Goal: Task Accomplishment & Management: Manage account settings

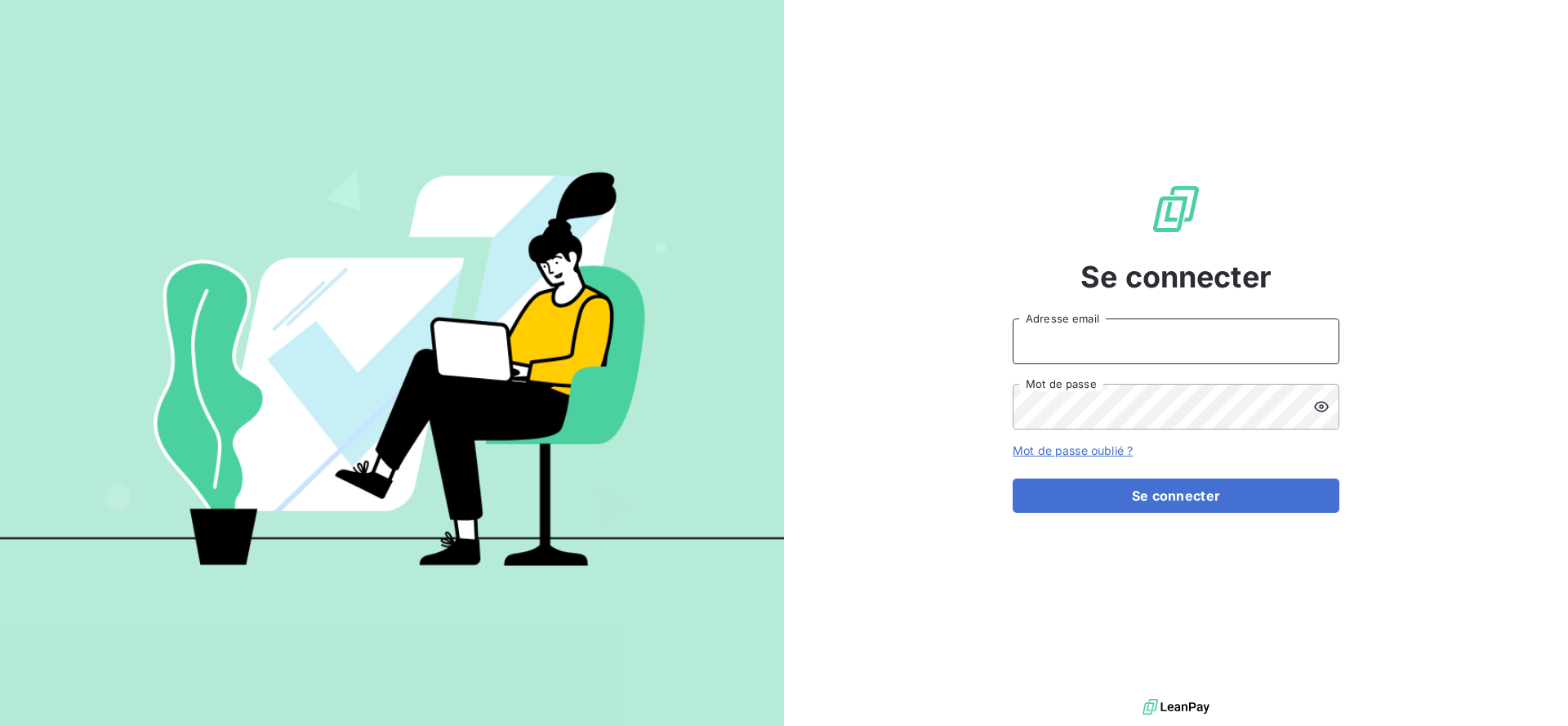
click at [1034, 327] on input "Adresse email" at bounding box center [1175, 341] width 327 height 46
click at [1070, 336] on input "Calvet" at bounding box center [1175, 341] width 327 height 46
click at [1288, 336] on input "Calvet" at bounding box center [1175, 341] width 327 height 46
click at [1129, 342] on input "Calvet" at bounding box center [1175, 341] width 327 height 46
type input "[PERSON_NAME][EMAIL_ADDRESS][DOMAIN_NAME]"
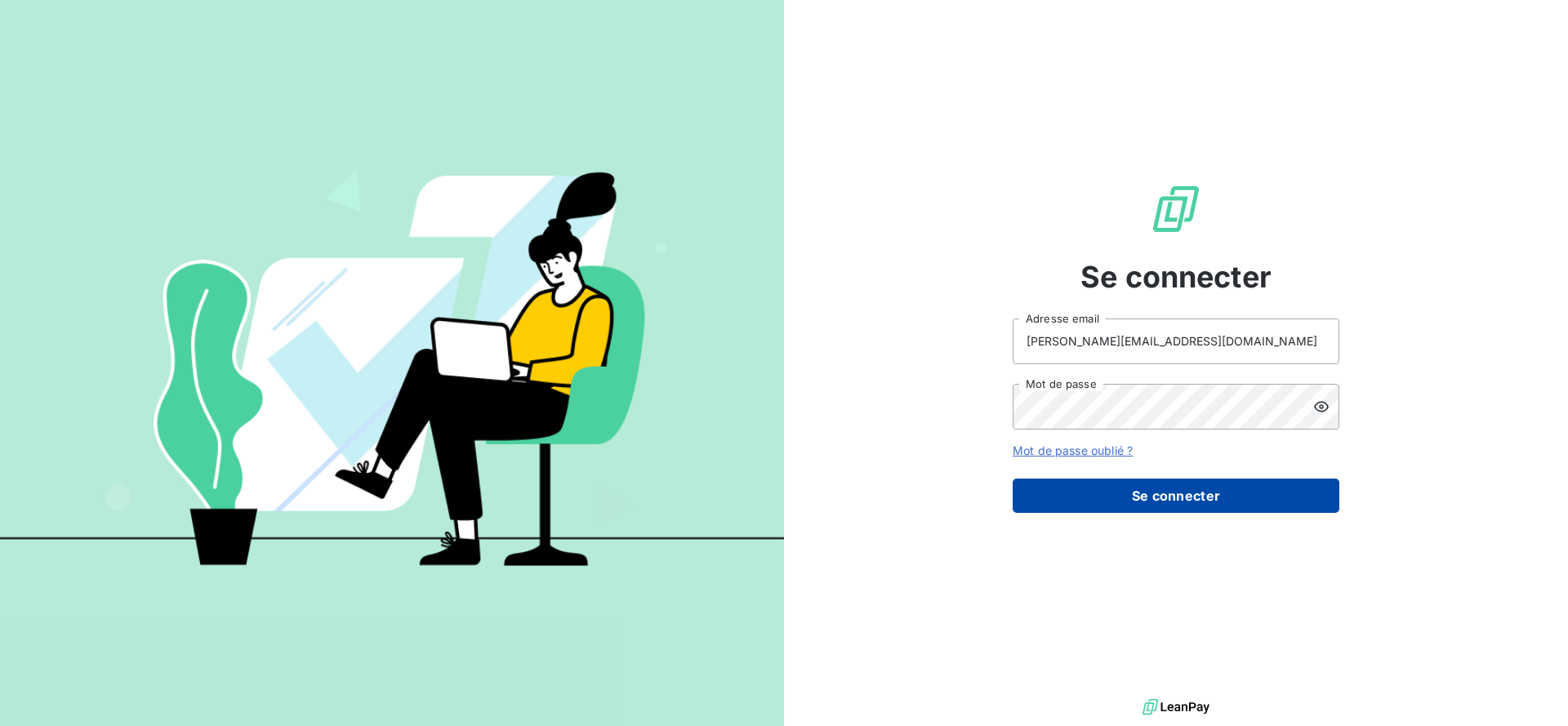
click at [1187, 505] on button "Se connecter" at bounding box center [1175, 496] width 327 height 34
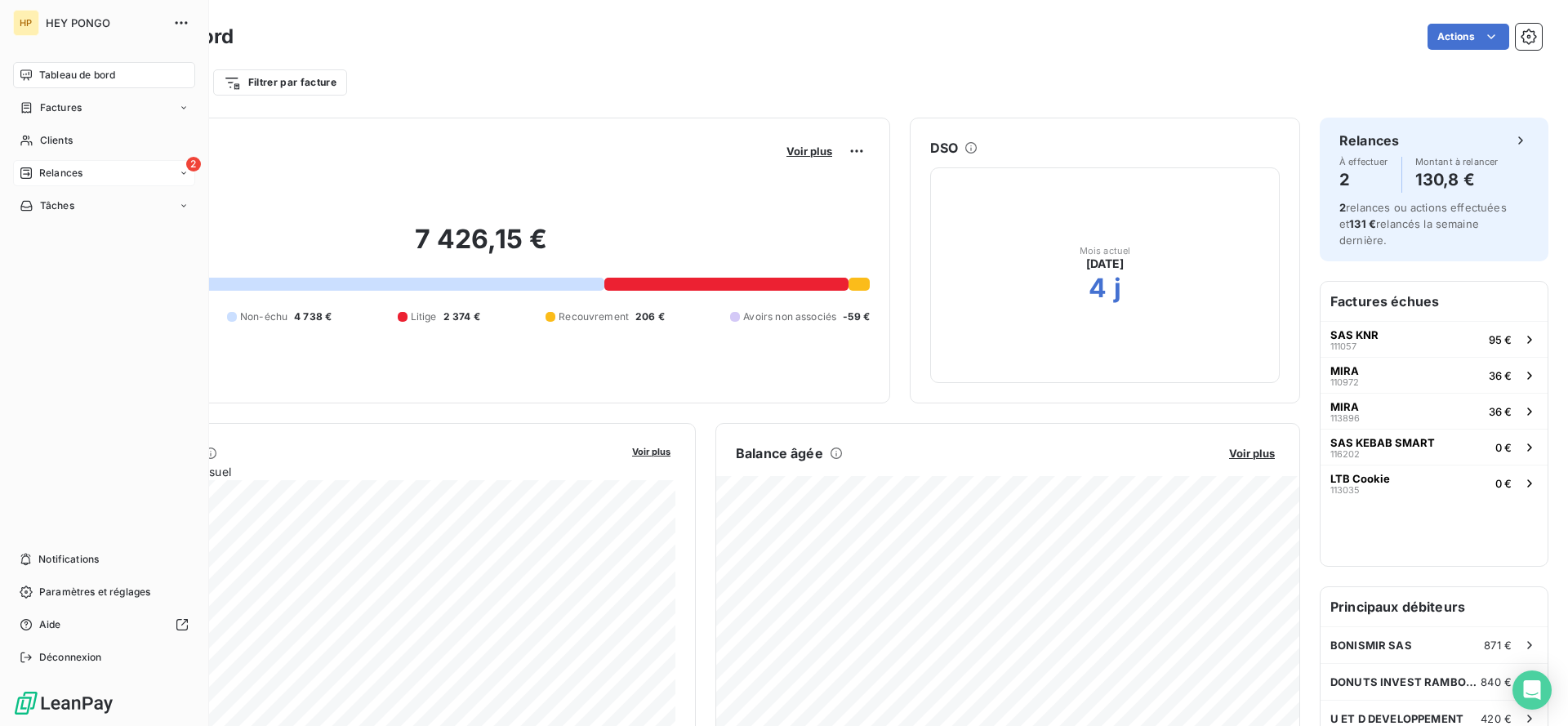
click at [48, 180] on span "Relances" at bounding box center [61, 174] width 43 height 15
click at [115, 214] on div "À effectuer" at bounding box center [114, 206] width 163 height 26
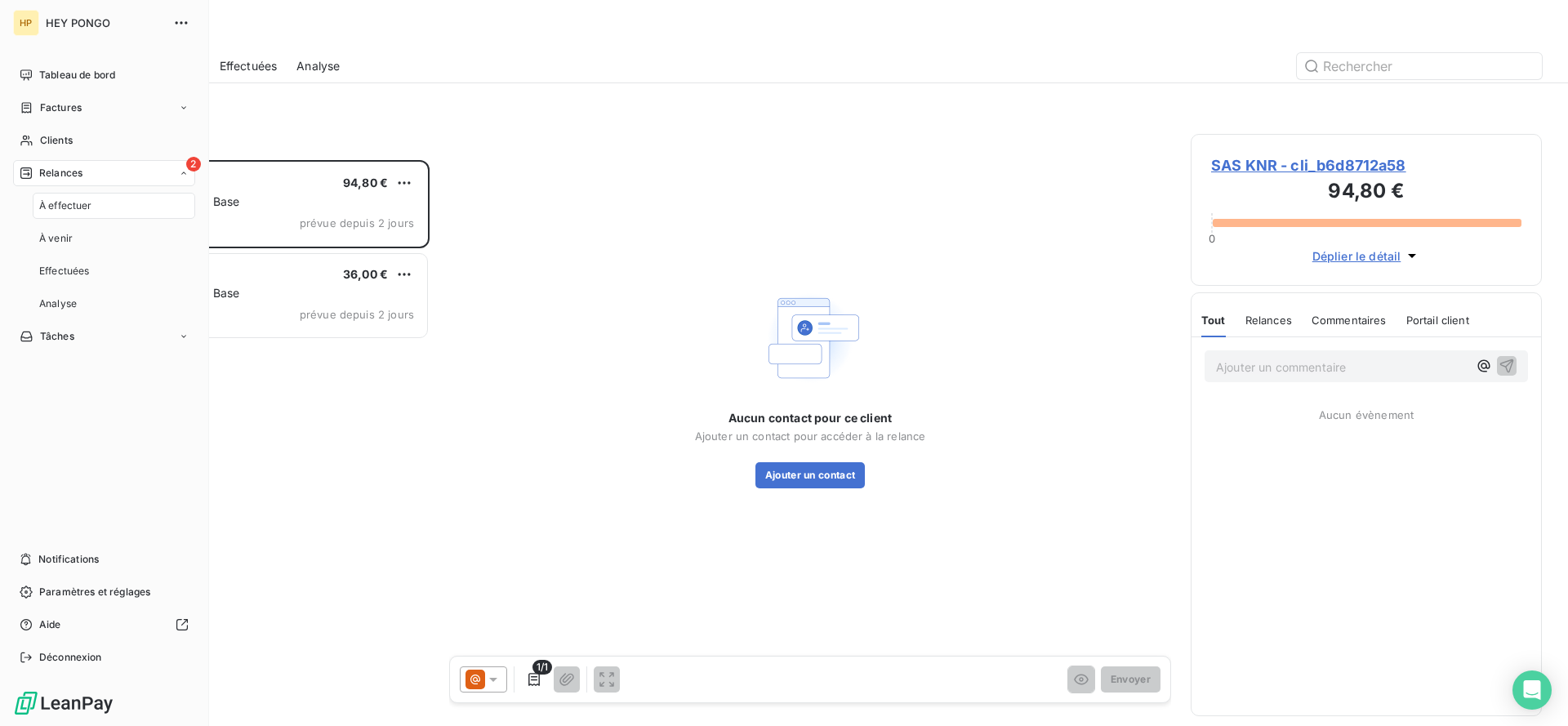
scroll to position [566, 351]
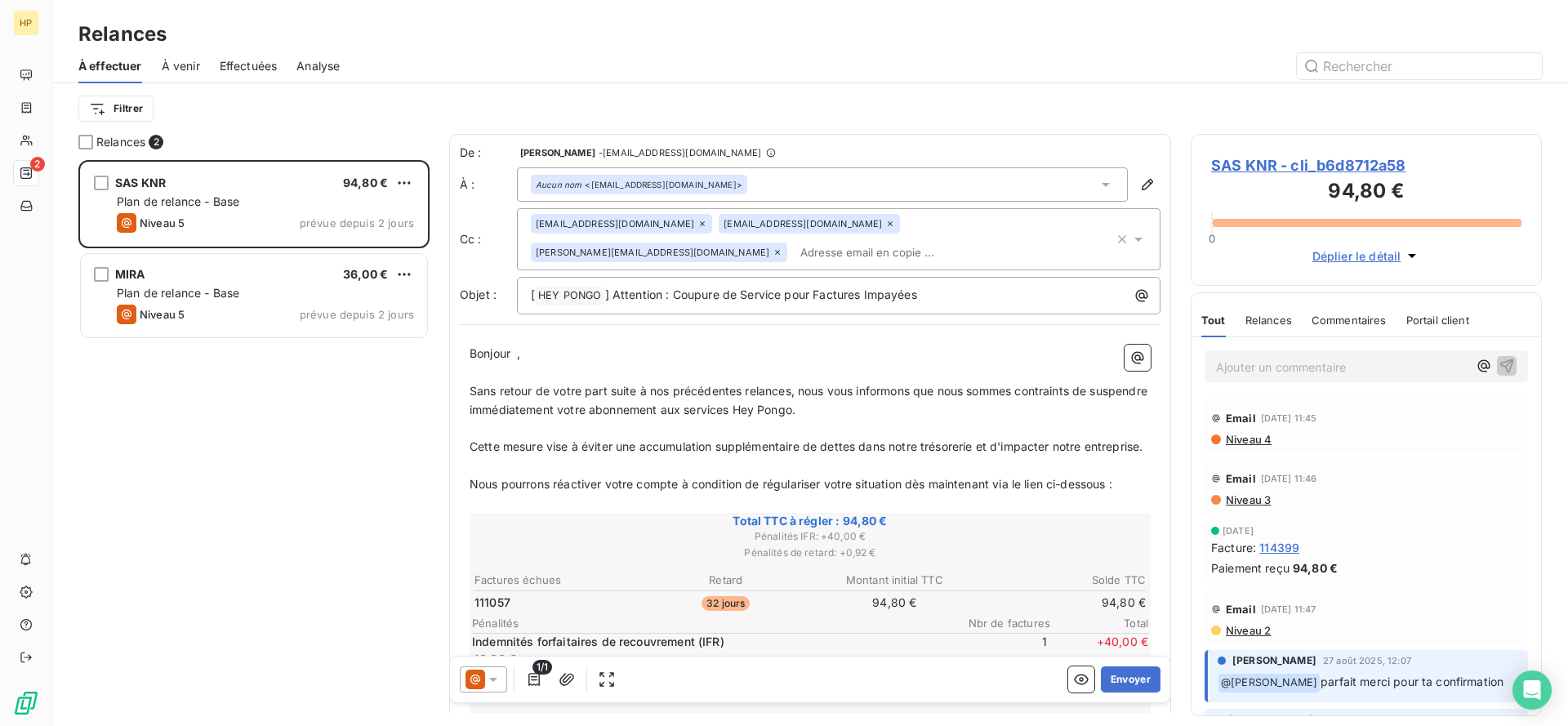
click at [358, 399] on div "SAS KNR 94,80 € Plan de relance - Base Niveau 5 prévue depuis 2 jours MIRA 36,0…" at bounding box center [254, 444] width 351 height 566
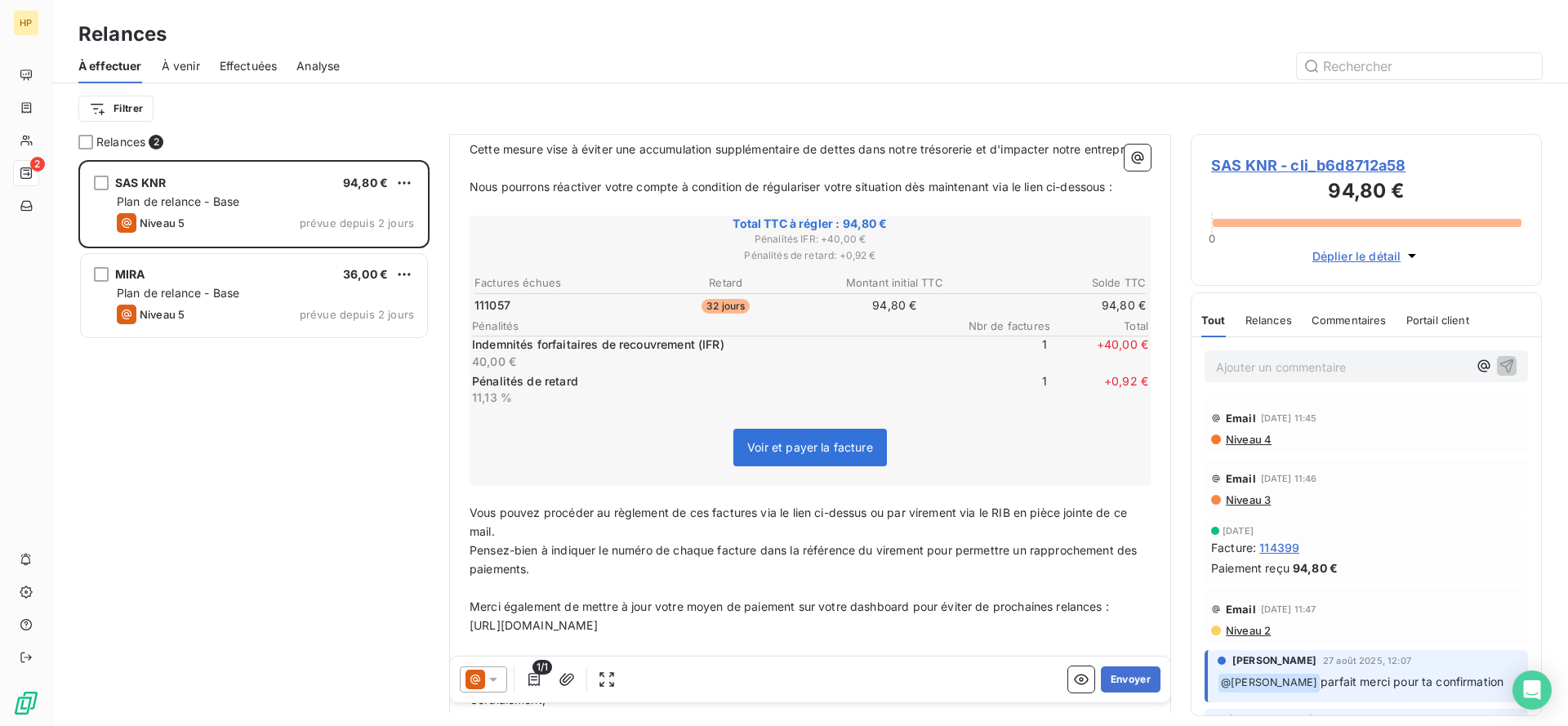
scroll to position [420, 0]
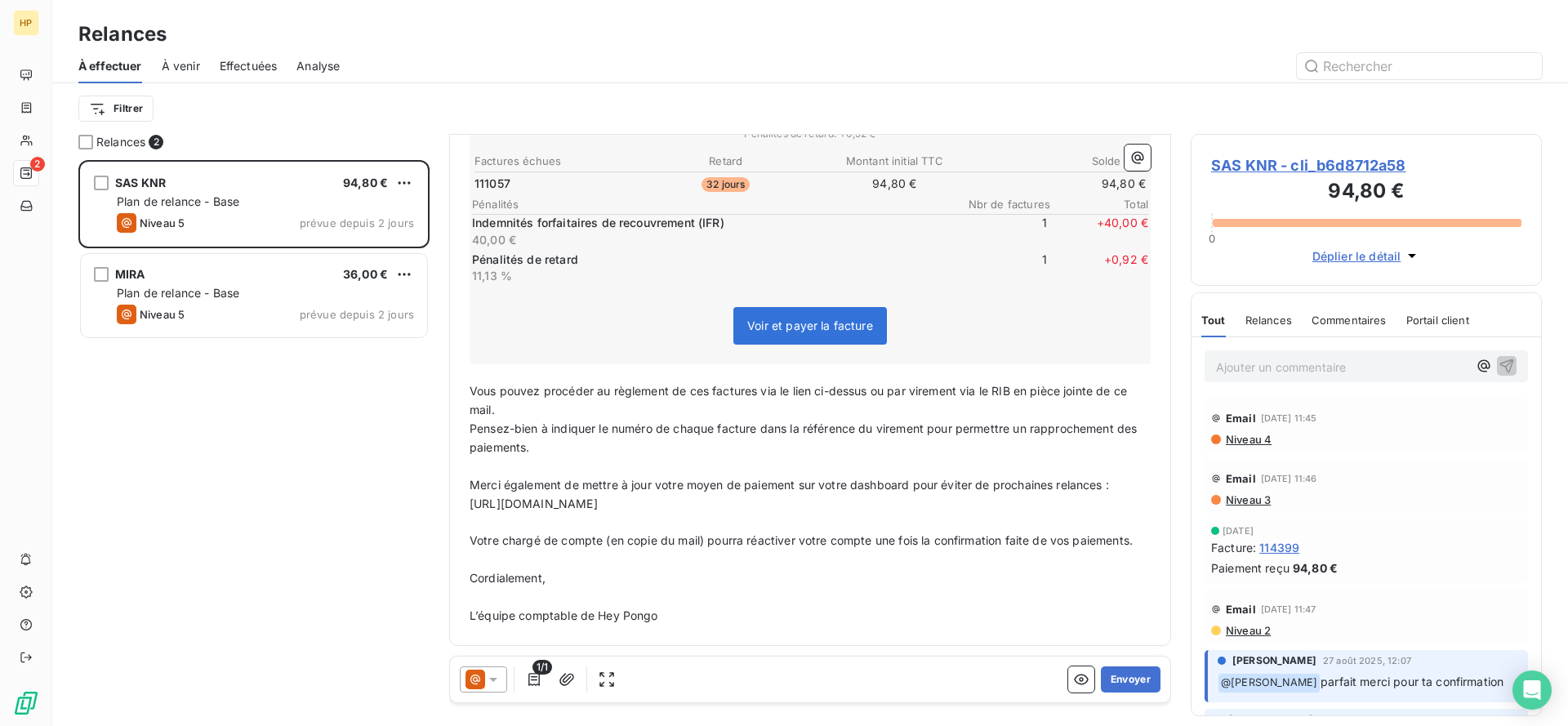
click at [714, 440] on p "Pensez-bien à indiquer le numéro de chaque facture dans la référence du viremen…" at bounding box center [810, 439] width 681 height 38
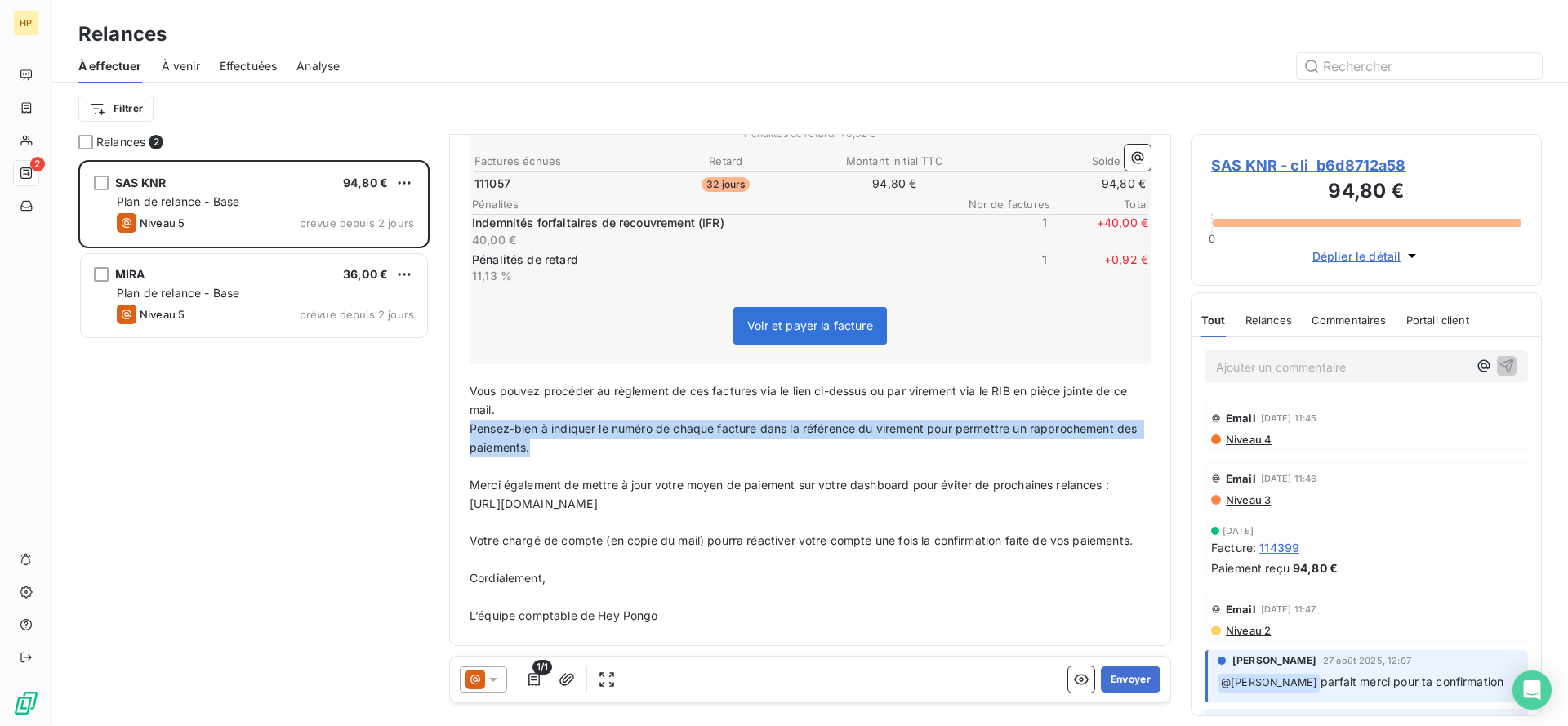
click at [714, 440] on p "Pensez-bien à indiquer le numéro de chaque facture dans la référence du viremen…" at bounding box center [810, 439] width 681 height 38
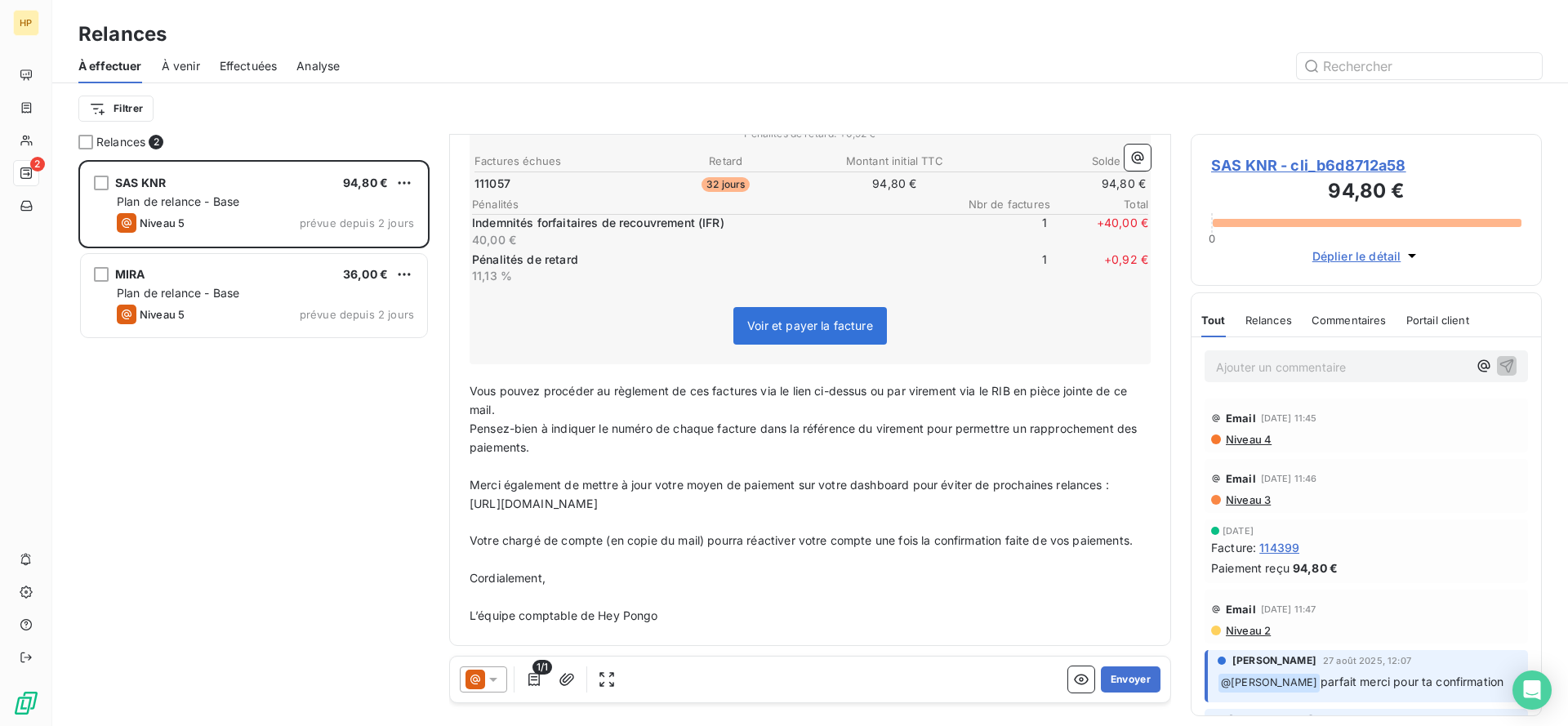
click at [728, 534] on span "Votre chargé de compte (en copie du mail) pourra réactiver votre compte une foi…" at bounding box center [801, 540] width 663 height 14
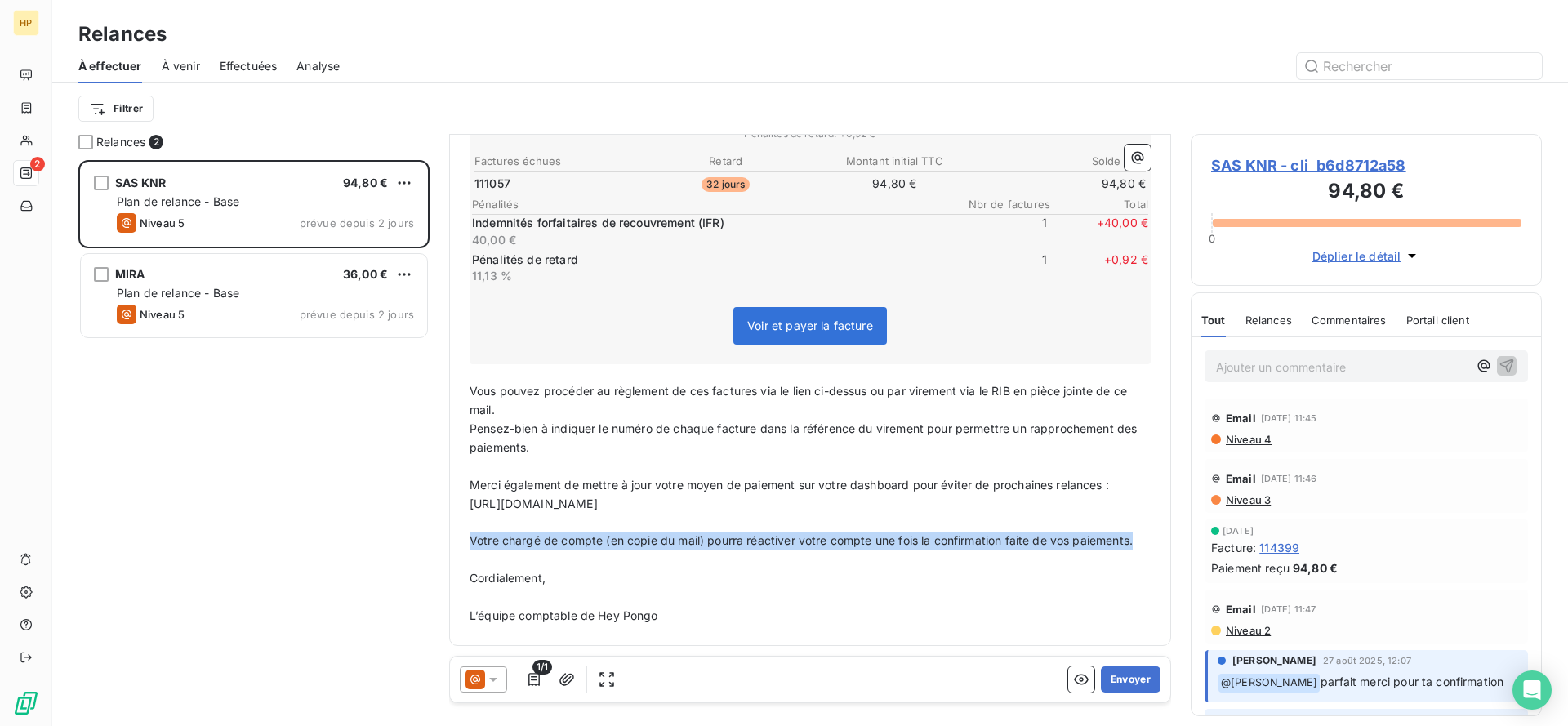
click at [728, 534] on span "Votre chargé de compte (en copie du mail) pourra réactiver votre compte une foi…" at bounding box center [801, 540] width 663 height 14
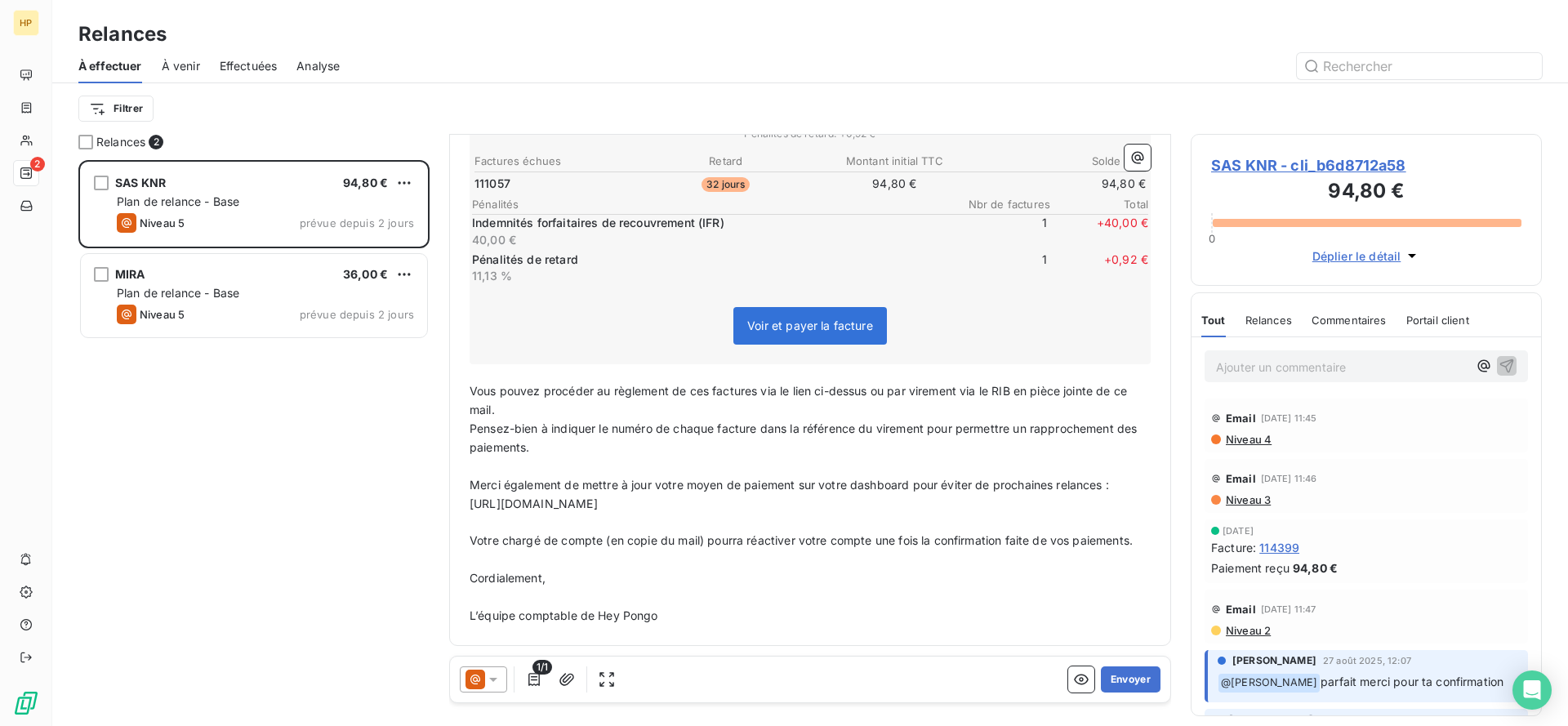
click at [934, 578] on p "Cordialement," at bounding box center [810, 579] width 681 height 19
click at [917, 607] on p "L’équipe comptable de Hey Pongo" at bounding box center [810, 616] width 681 height 19
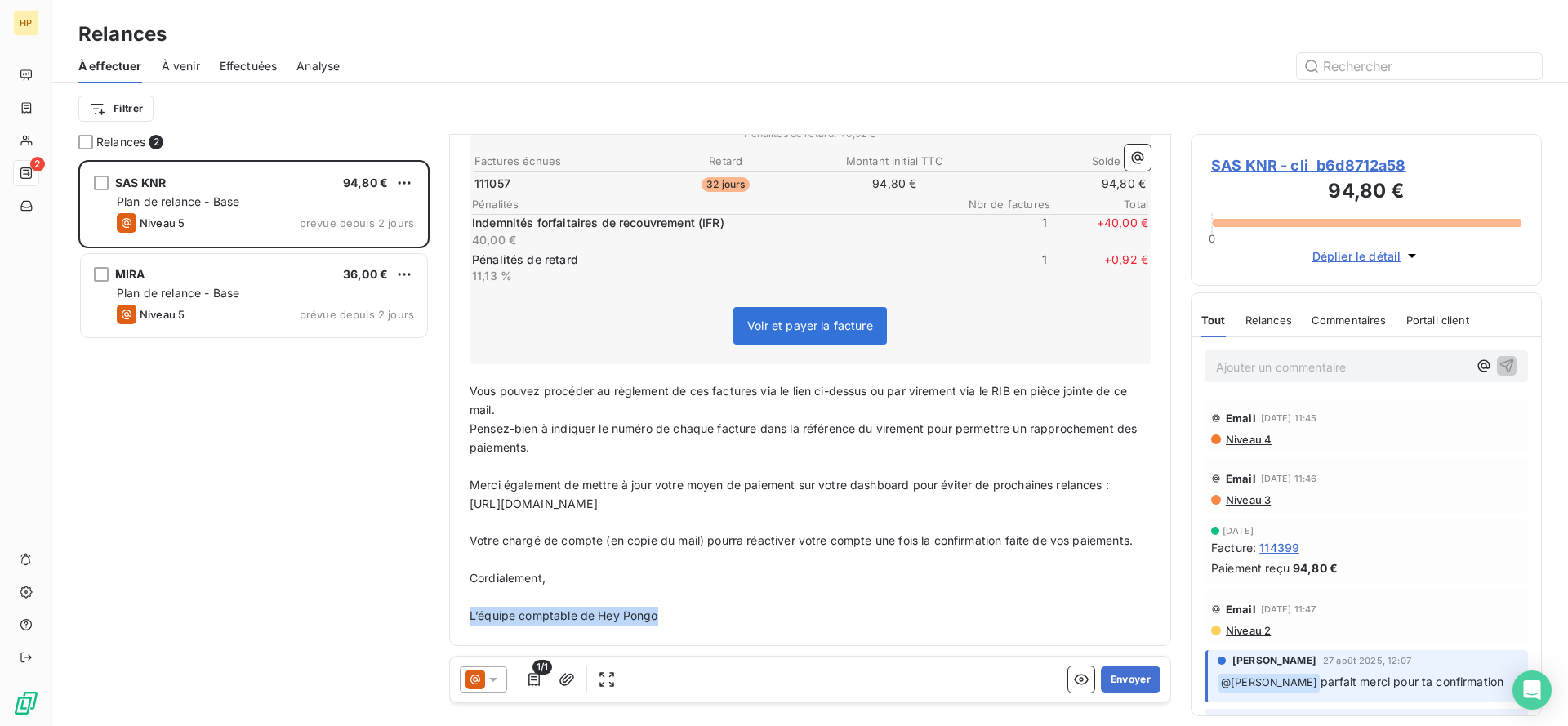
click at [917, 607] on p "L’équipe comptable de Hey Pongo" at bounding box center [810, 616] width 681 height 19
click at [935, 506] on p "[URL][DOMAIN_NAME]" at bounding box center [810, 504] width 681 height 19
click at [935, 485] on span "Merci également de mettre à jour votre moyen de paiement sur votre dashboard po…" at bounding box center [789, 485] width 639 height 14
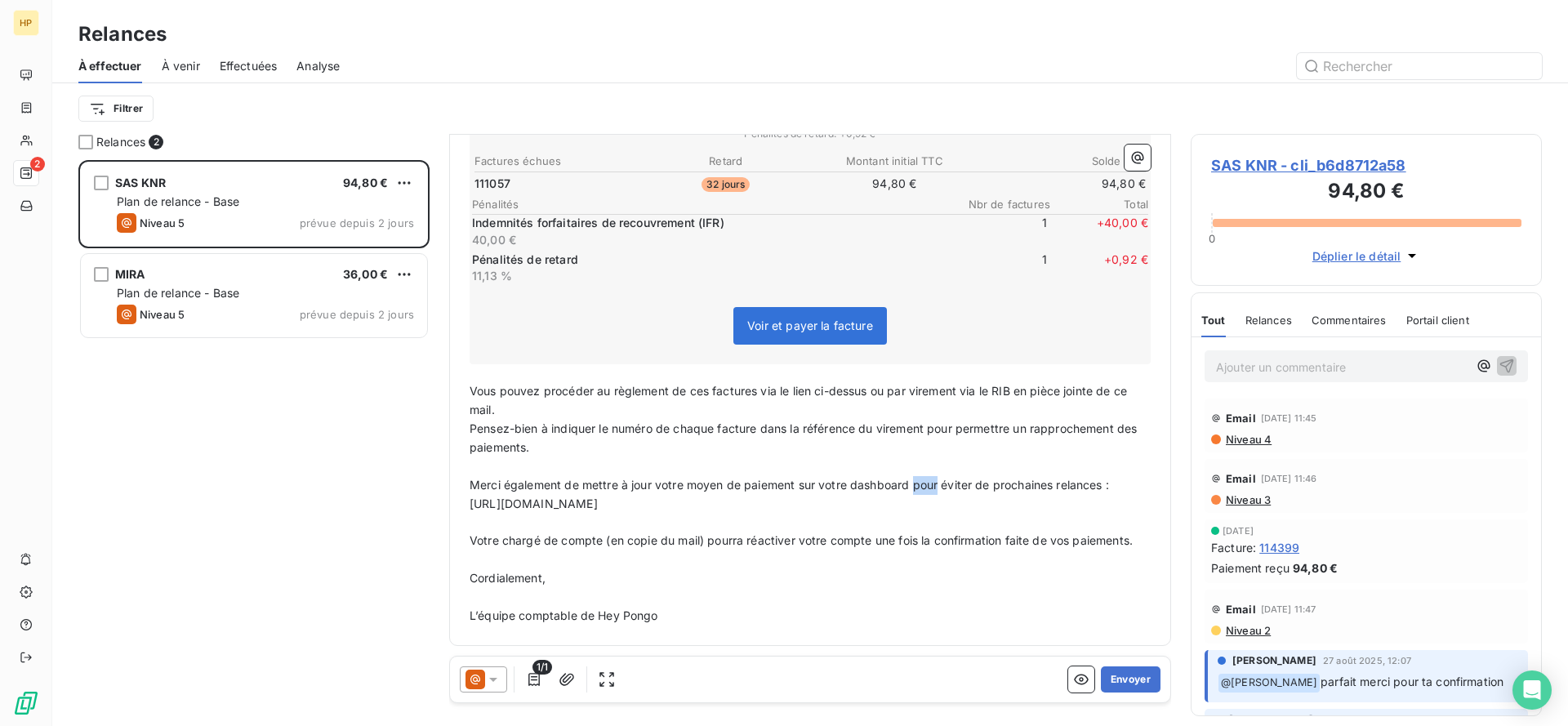
click at [935, 485] on span "Merci également de mettre à jour votre moyen de paiement sur votre dashboard po…" at bounding box center [789, 485] width 639 height 14
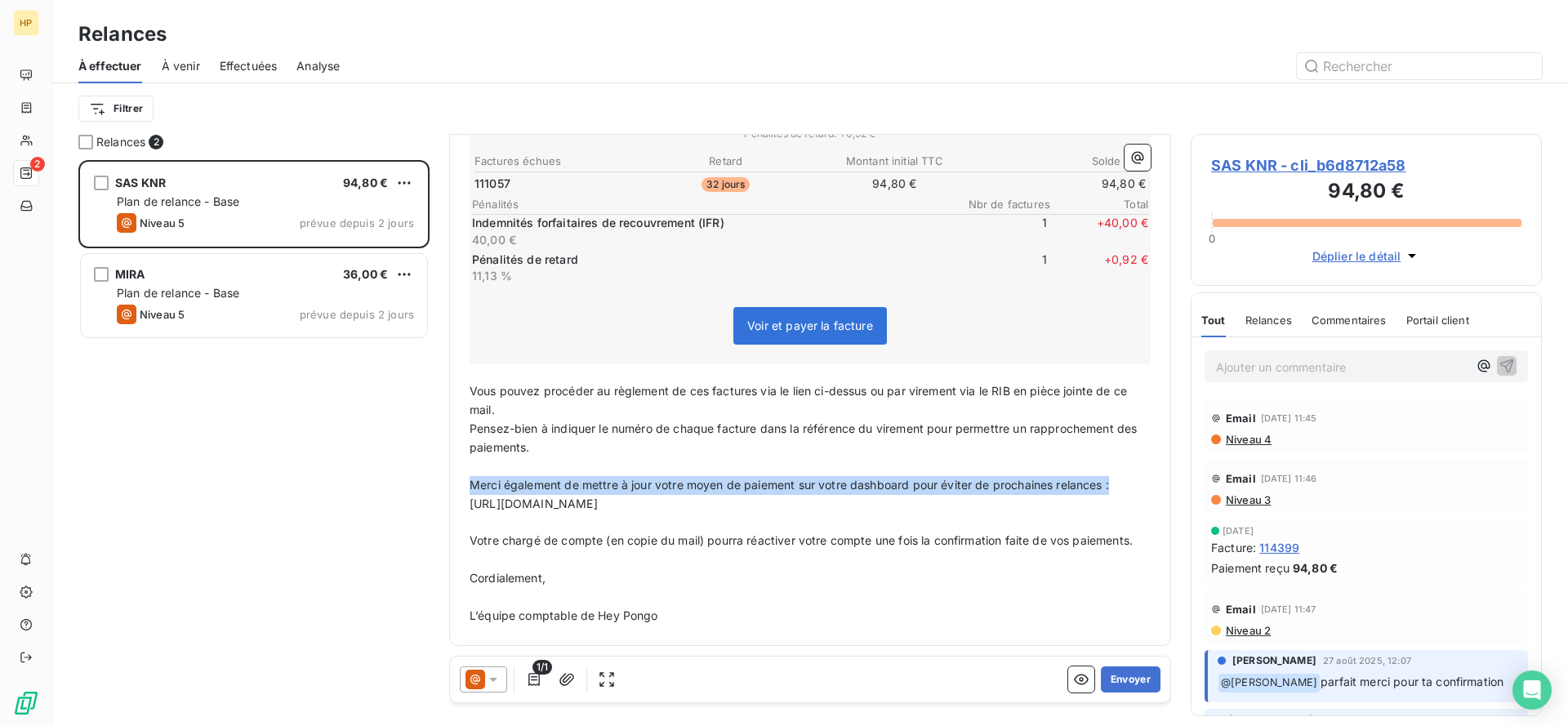
click at [935, 485] on span "Merci également de mettre à jour votre moyen de paiement sur votre dashboard po…" at bounding box center [789, 485] width 639 height 14
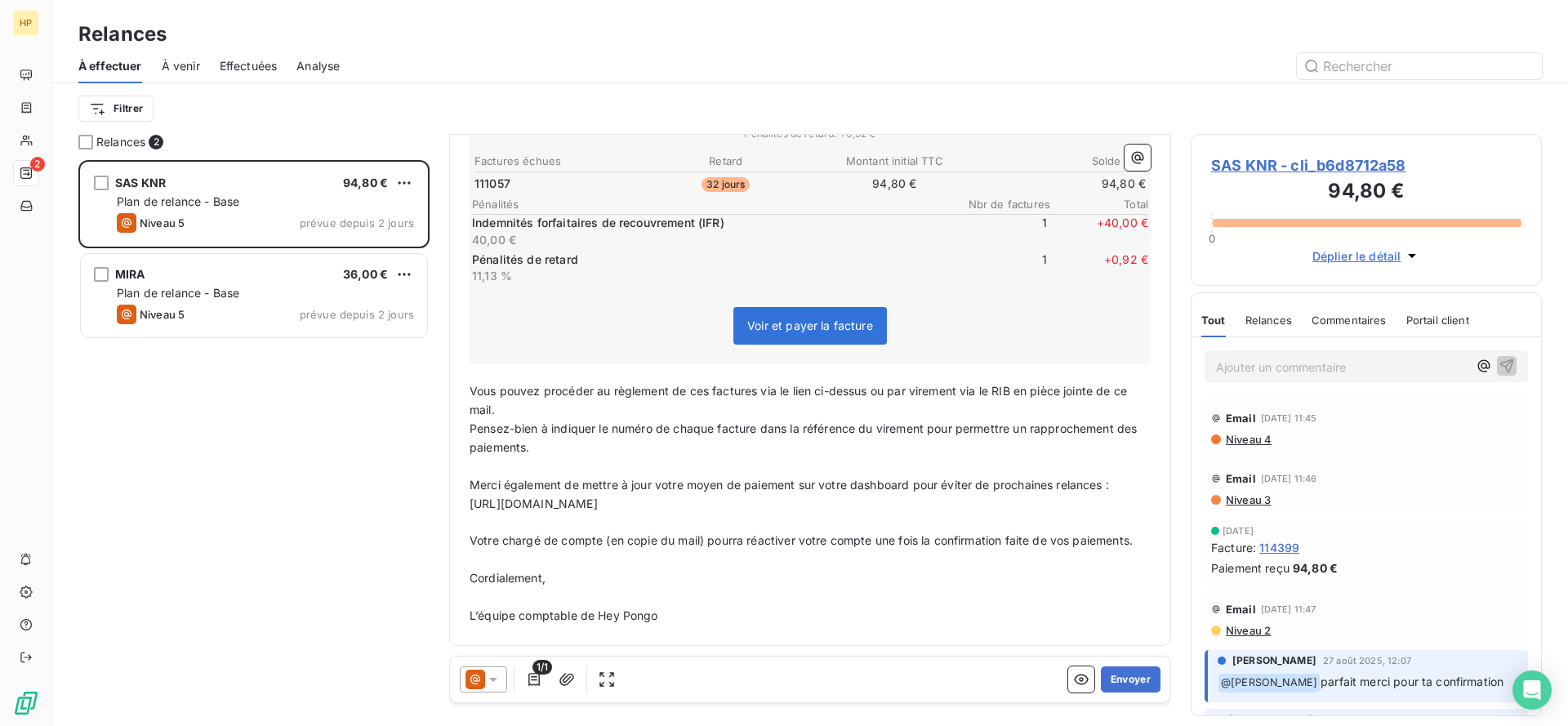
click at [928, 512] on p "[URL][DOMAIN_NAME]" at bounding box center [810, 504] width 681 height 19
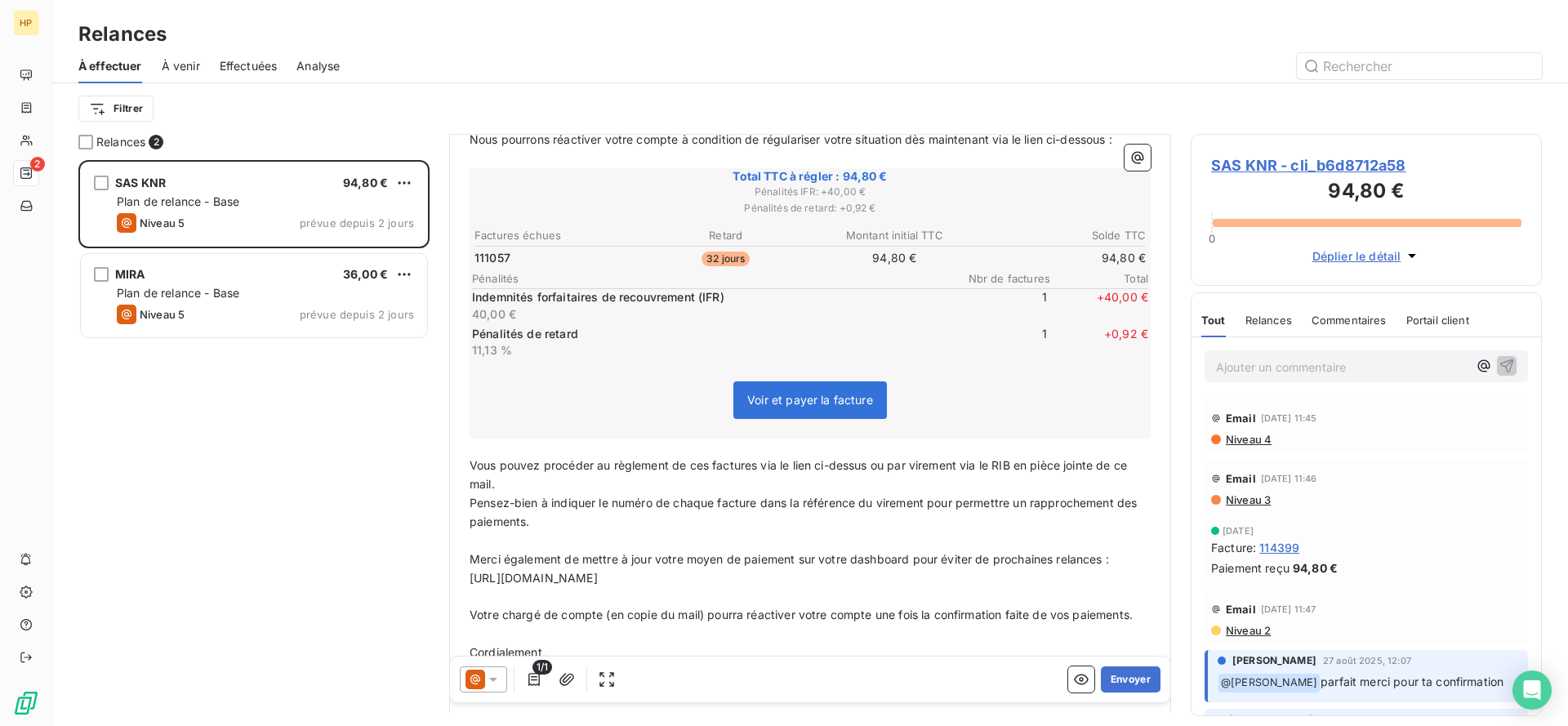
scroll to position [364, 0]
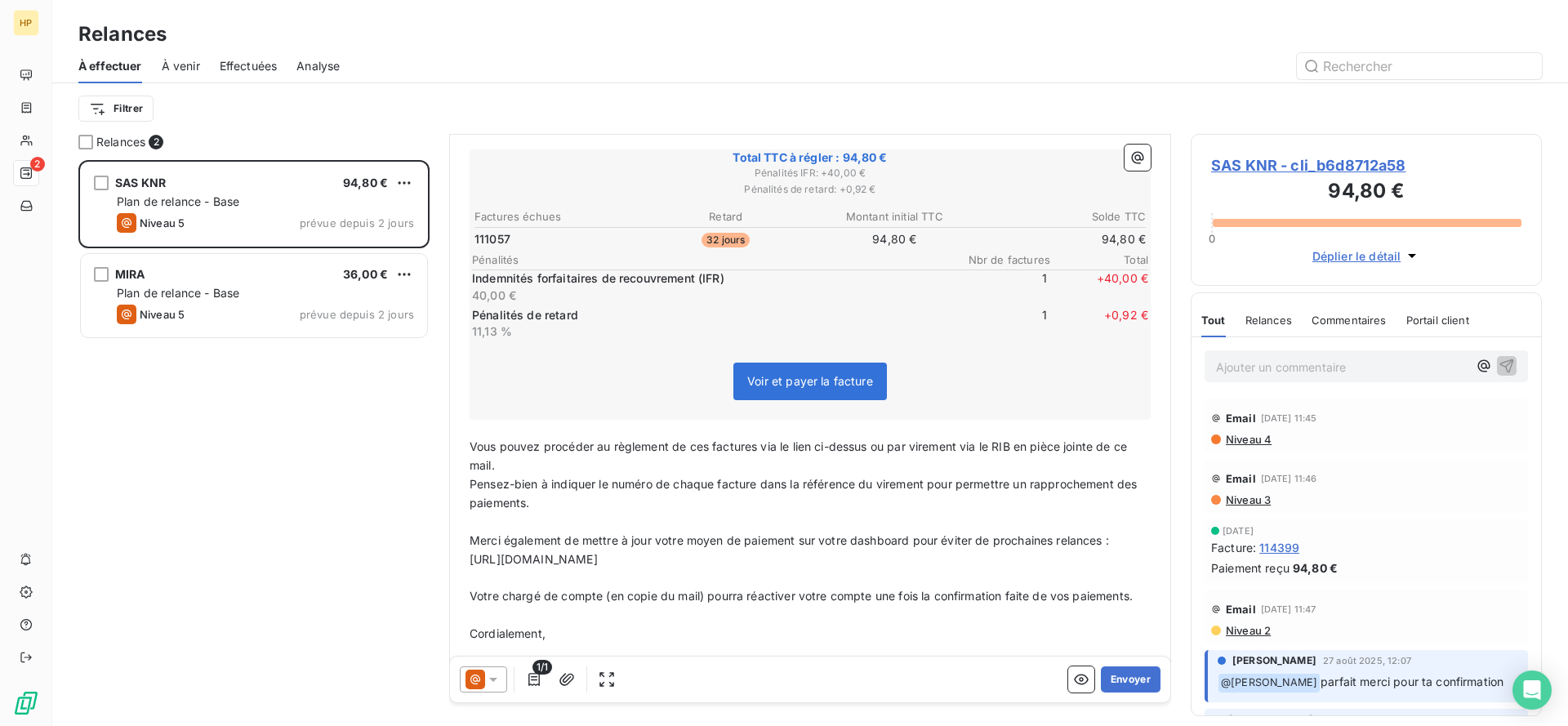
click at [1223, 365] on p "Ajouter un commentaire ﻿" at bounding box center [1341, 367] width 251 height 20
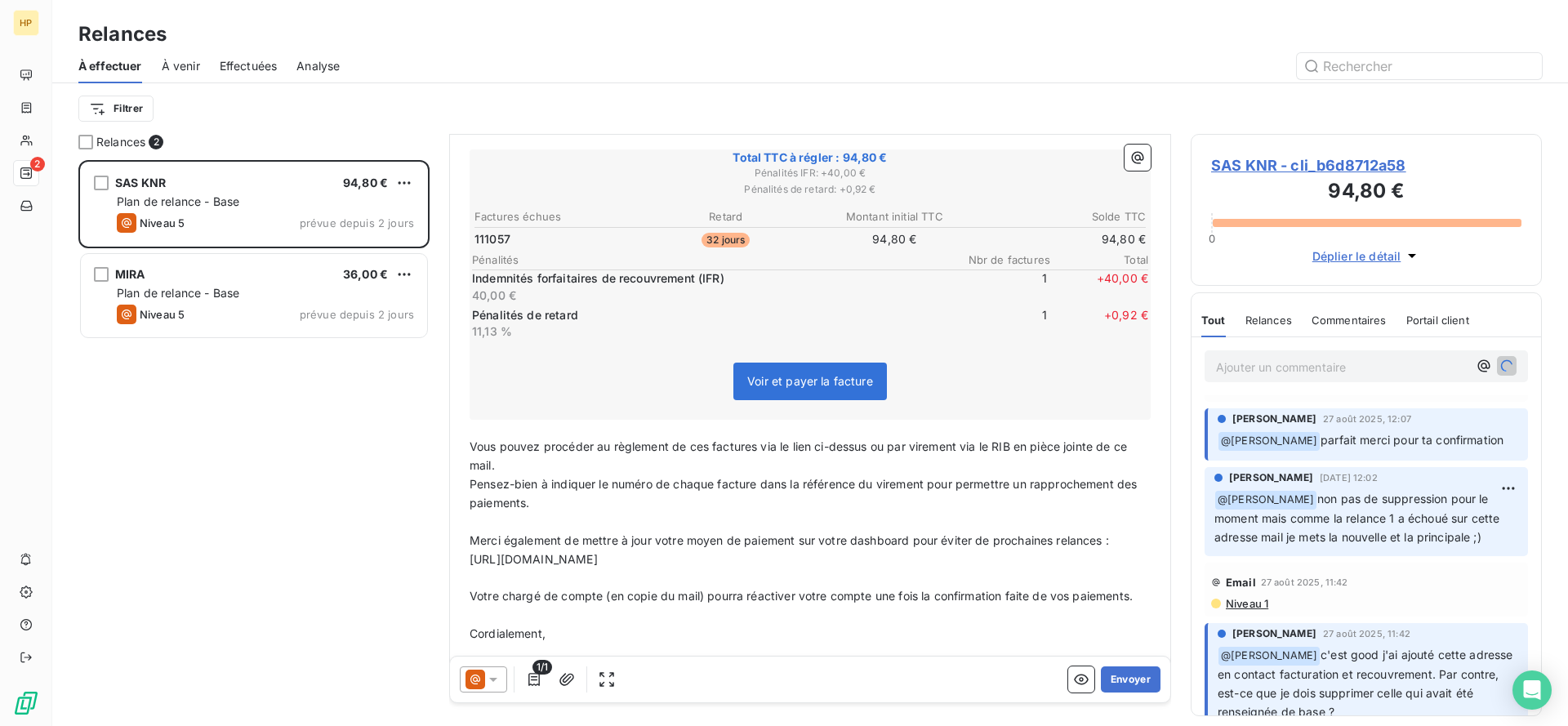
scroll to position [242, 0]
click at [1404, 444] on span "parfait merci pour ta confirmation" at bounding box center [1413, 439] width 183 height 14
click at [1395, 505] on p "﻿ @ [PERSON_NAME] non pas de suppression pour le moment mais comme la relance 1…" at bounding box center [1366, 518] width 304 height 57
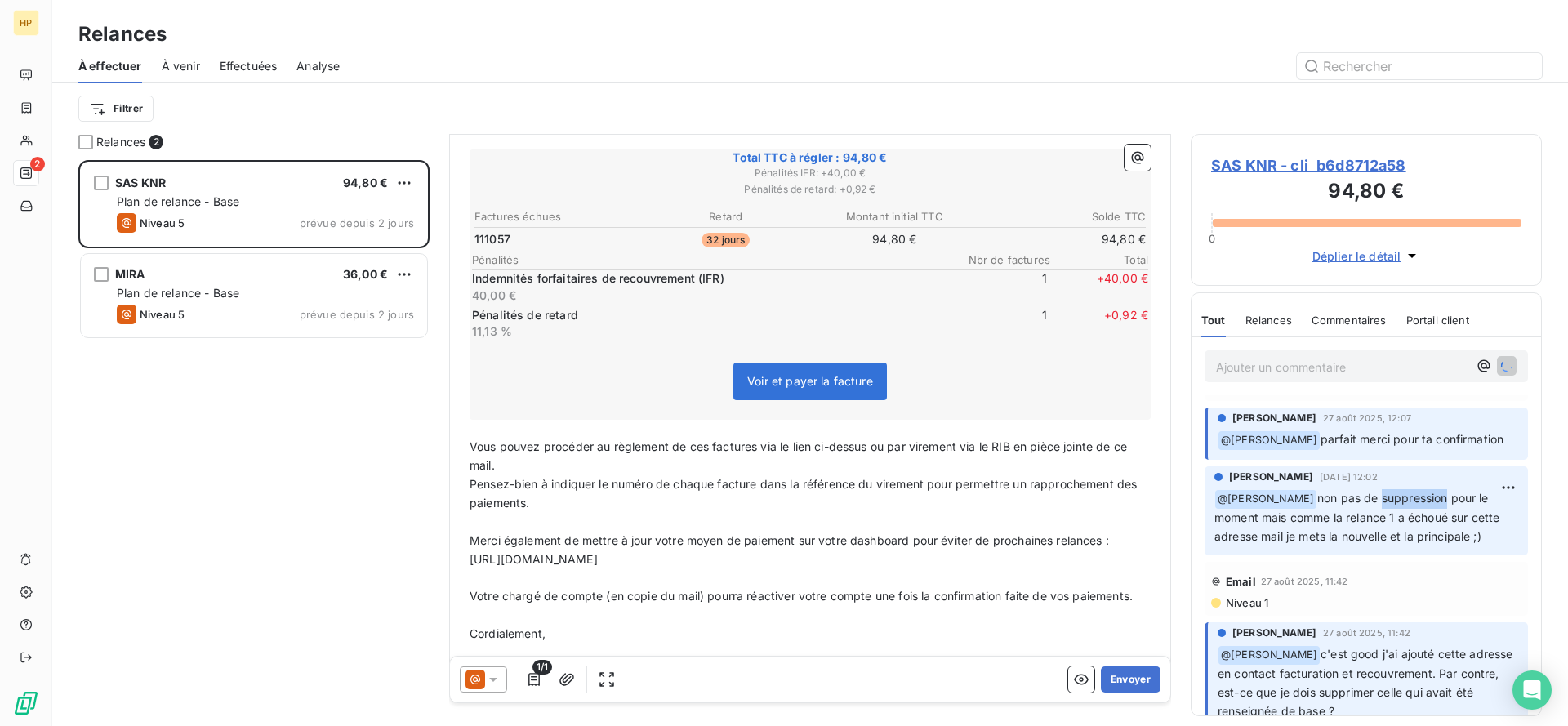
click at [1395, 505] on p "﻿ @ [PERSON_NAME] non pas de suppression pour le moment mais comme la relance 1…" at bounding box center [1366, 518] width 304 height 57
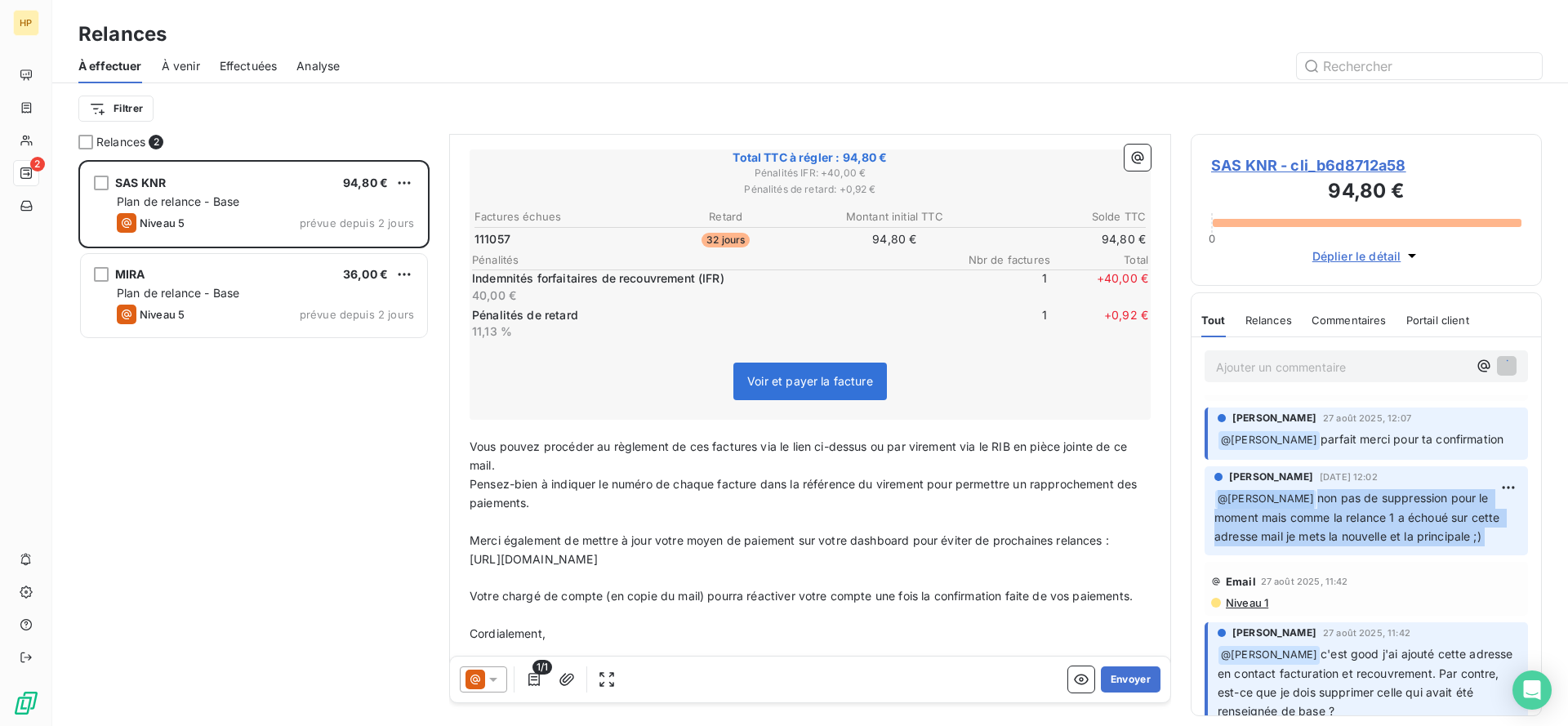
click at [1395, 505] on p "﻿ @ [PERSON_NAME] non pas de suppression pour le moment mais comme la relance 1…" at bounding box center [1366, 518] width 304 height 57
click at [1395, 508] on p "﻿ @ [PERSON_NAME] non pas de suppression pour le moment mais comme la relance 1…" at bounding box center [1366, 518] width 304 height 57
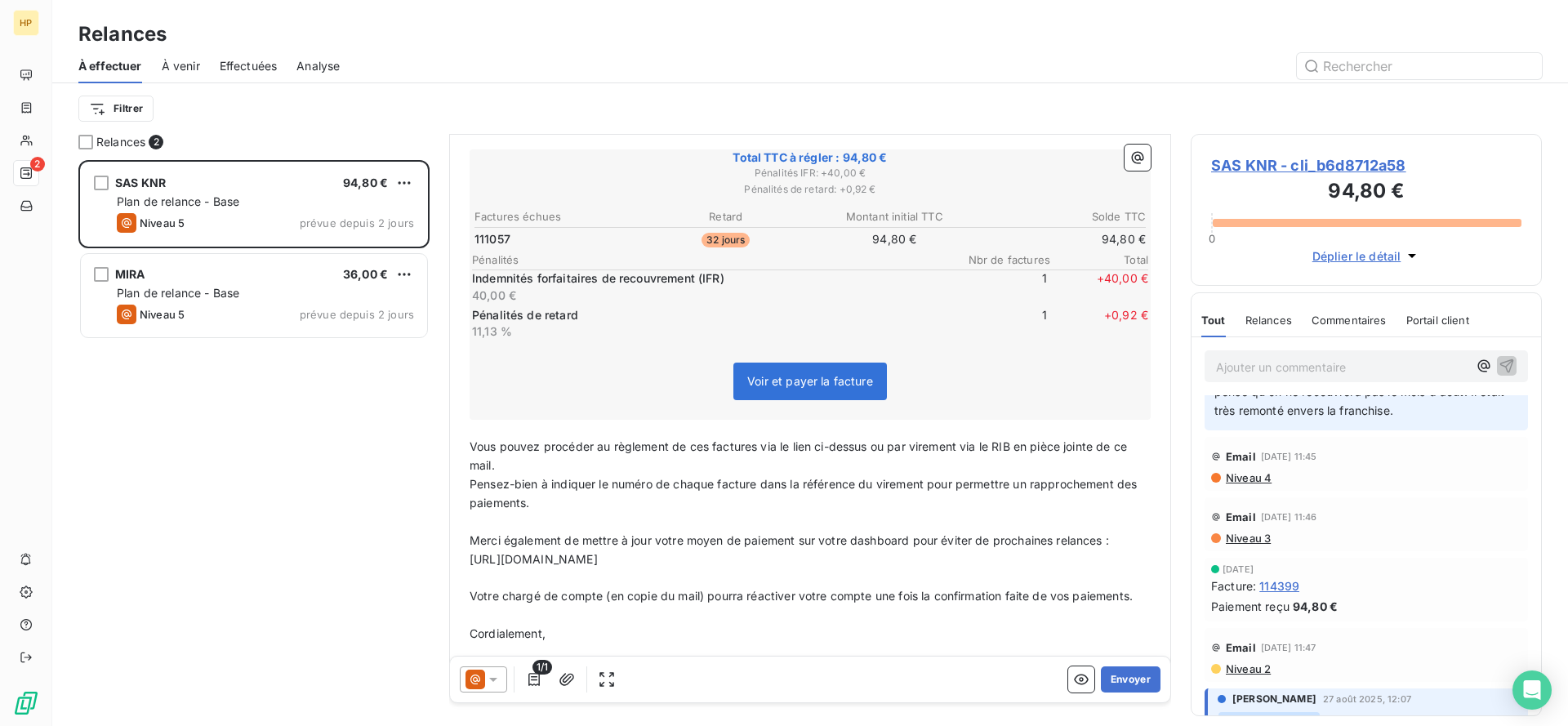
scroll to position [0, 0]
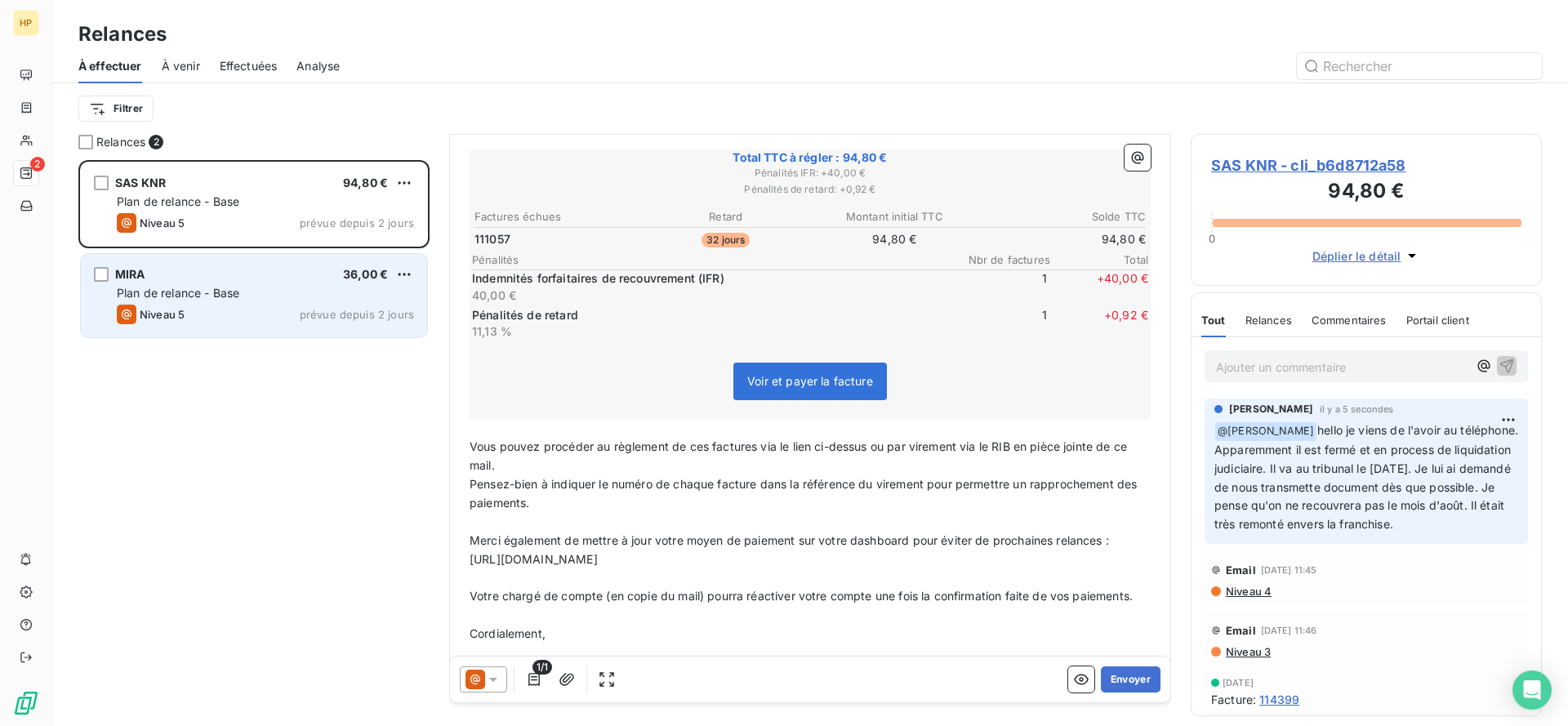
click at [210, 287] on span "Plan de relance - Base" at bounding box center [178, 292] width 123 height 14
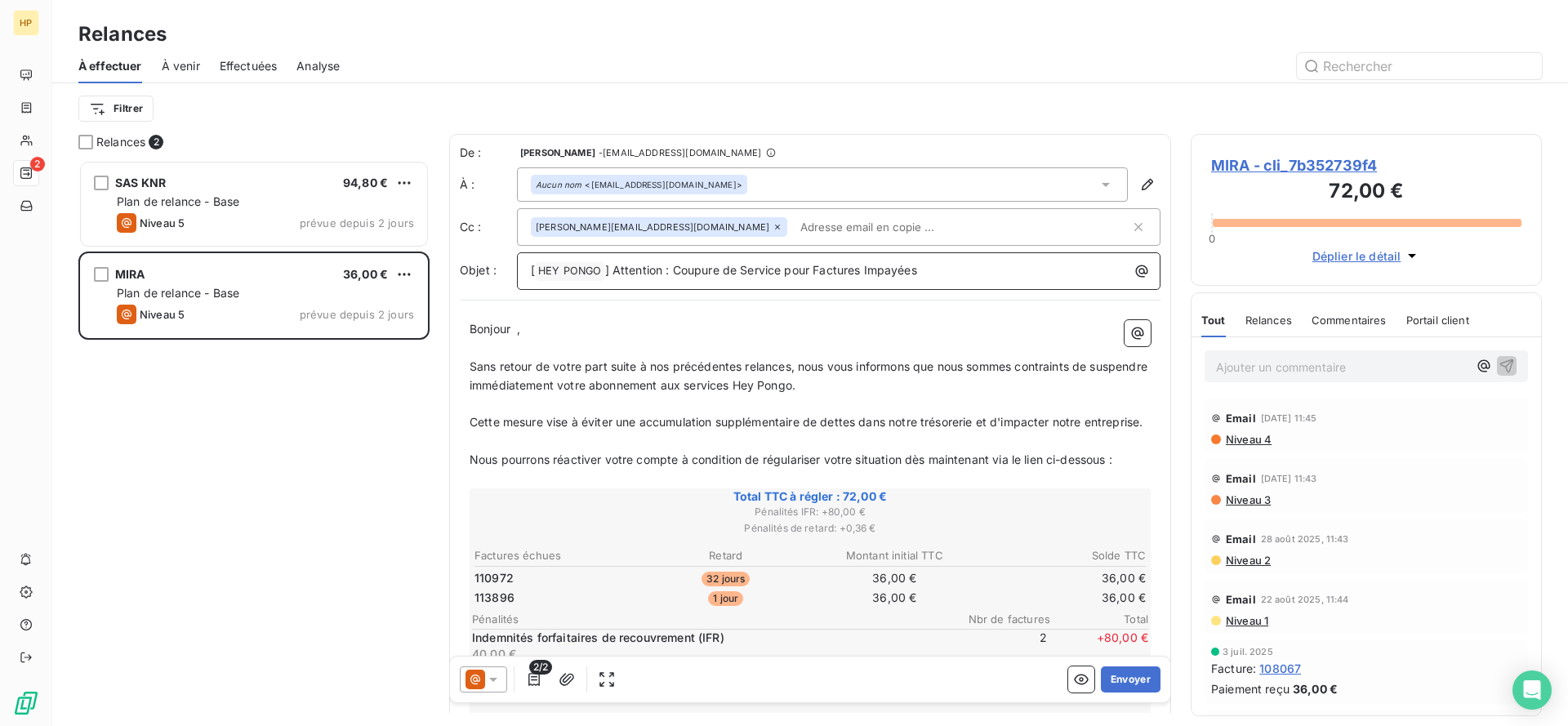
click at [707, 271] on span "] Attention : Coupure de Service pour Factures Impayées" at bounding box center [760, 269] width 312 height 14
click at [729, 390] on span "Sans retour de votre part suite à nos précédentes relances, nous vous informons…" at bounding box center [810, 376] width 681 height 33
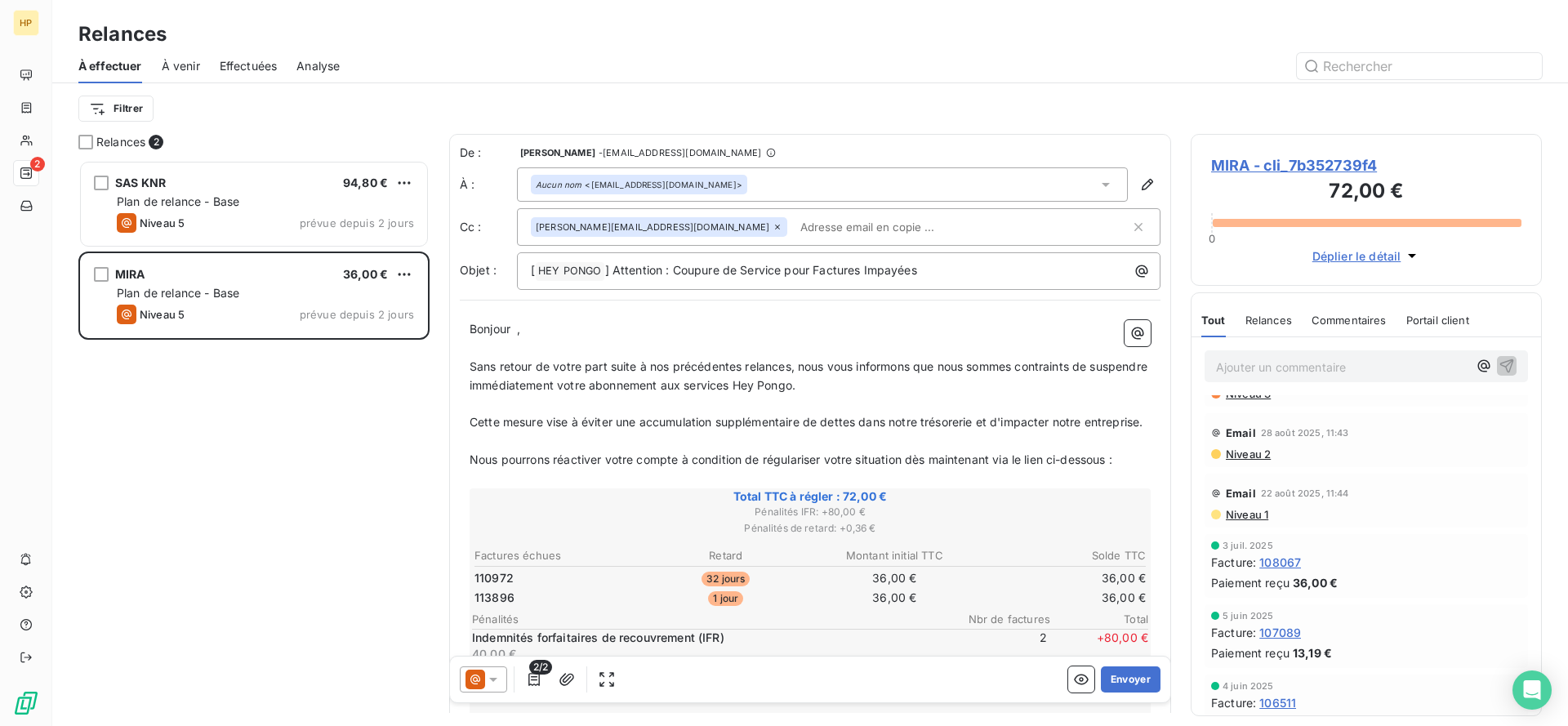
scroll to position [106, 0]
click at [1311, 496] on span "22 août 2025, 11:44" at bounding box center [1305, 494] width 88 height 10
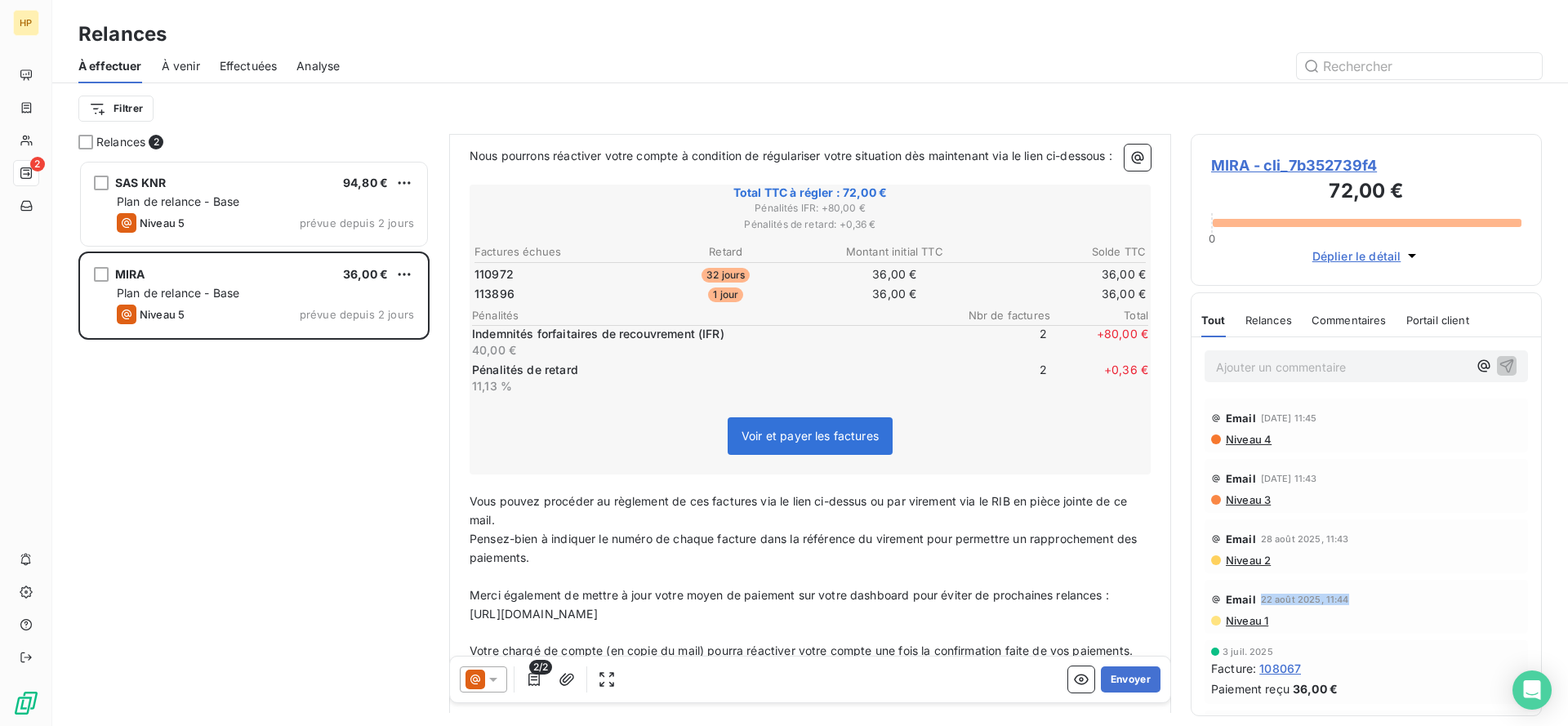
scroll to position [0, 0]
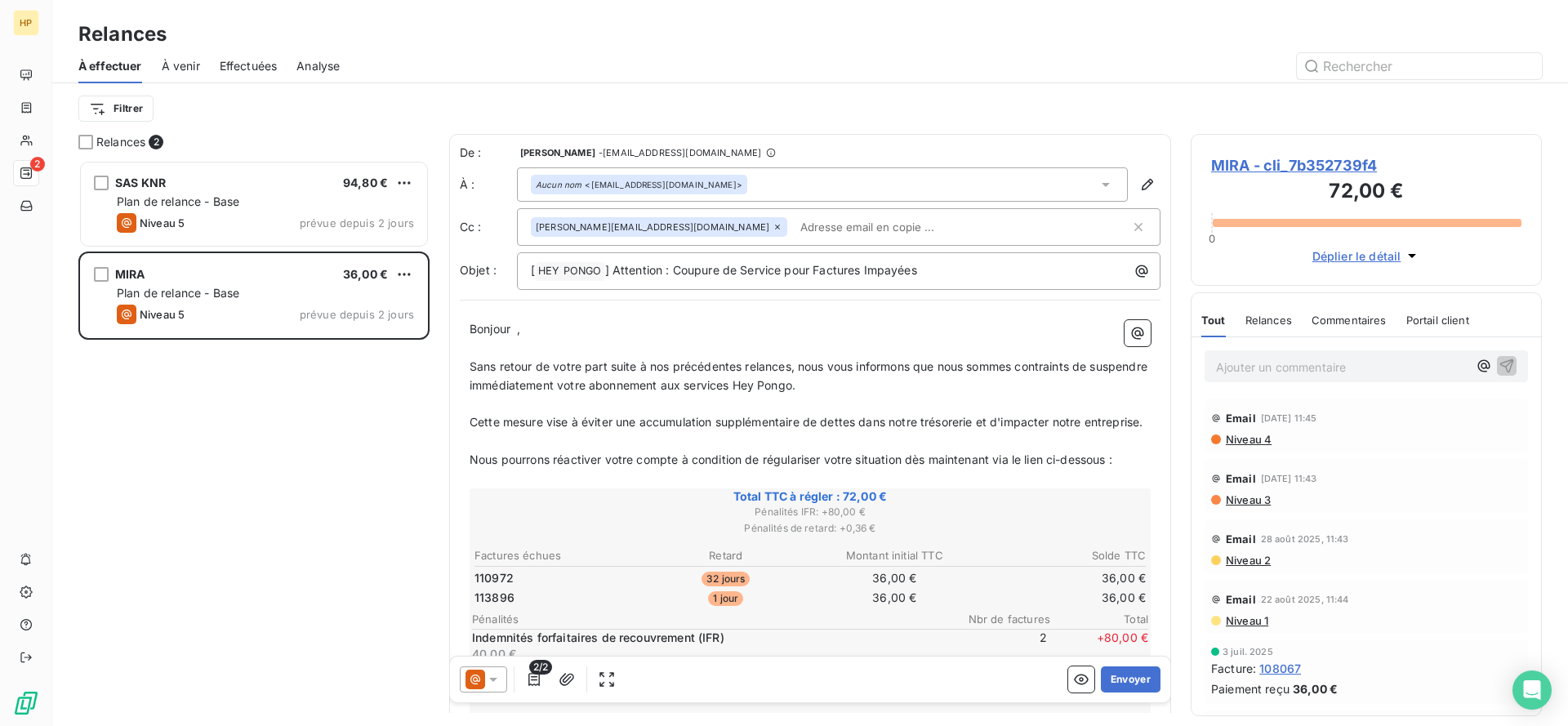
click at [806, 81] on div "À effectuer À venir Effectuées Analyse" at bounding box center [810, 66] width 1516 height 34
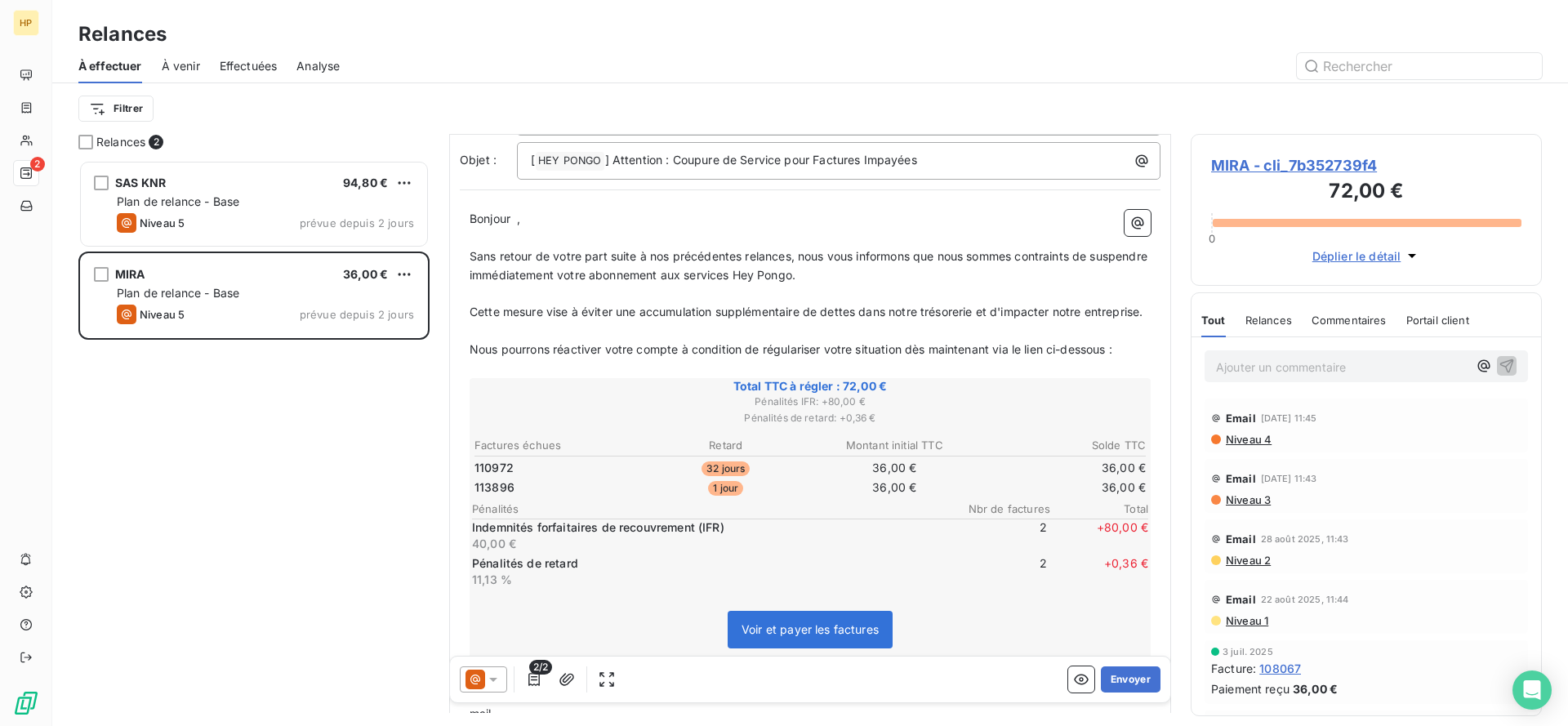
scroll to position [115, 0]
click at [722, 483] on span "1 jour" at bounding box center [725, 485] width 35 height 15
click at [726, 464] on span "32 jours" at bounding box center [725, 466] width 48 height 15
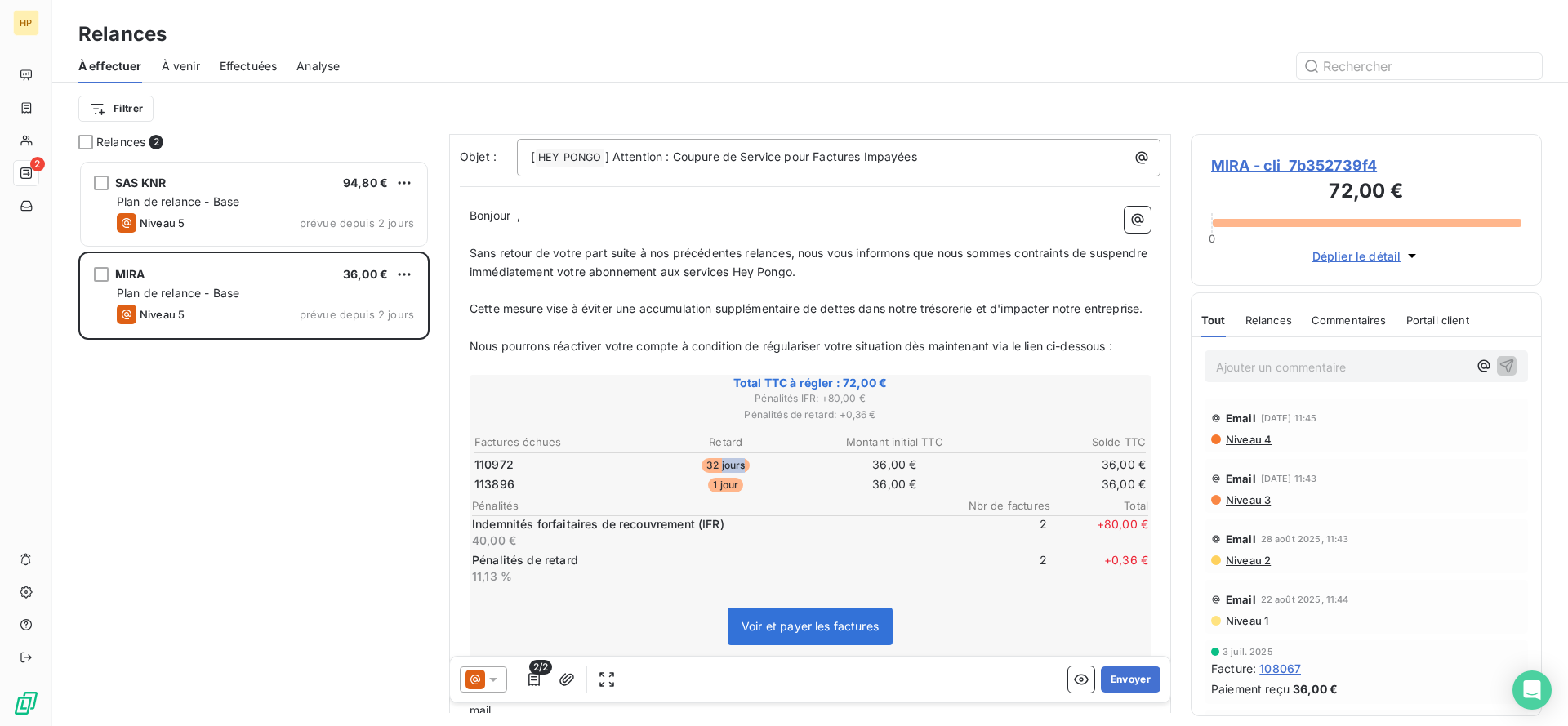
click at [726, 464] on span "32 jours" at bounding box center [725, 466] width 48 height 15
click at [731, 466] on span "32 jours" at bounding box center [725, 466] width 48 height 15
click at [756, 488] on td "1 jour" at bounding box center [726, 485] width 168 height 18
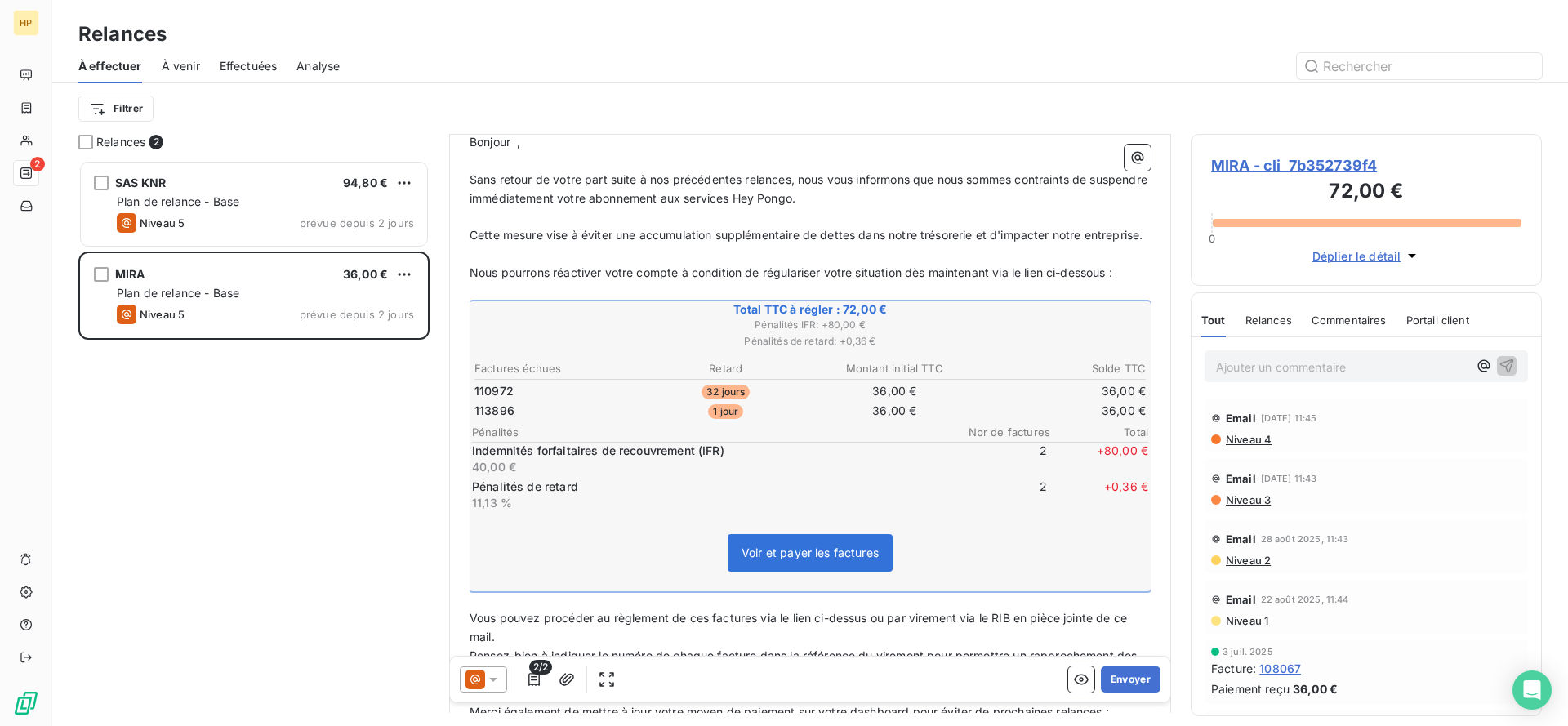
scroll to position [415, 0]
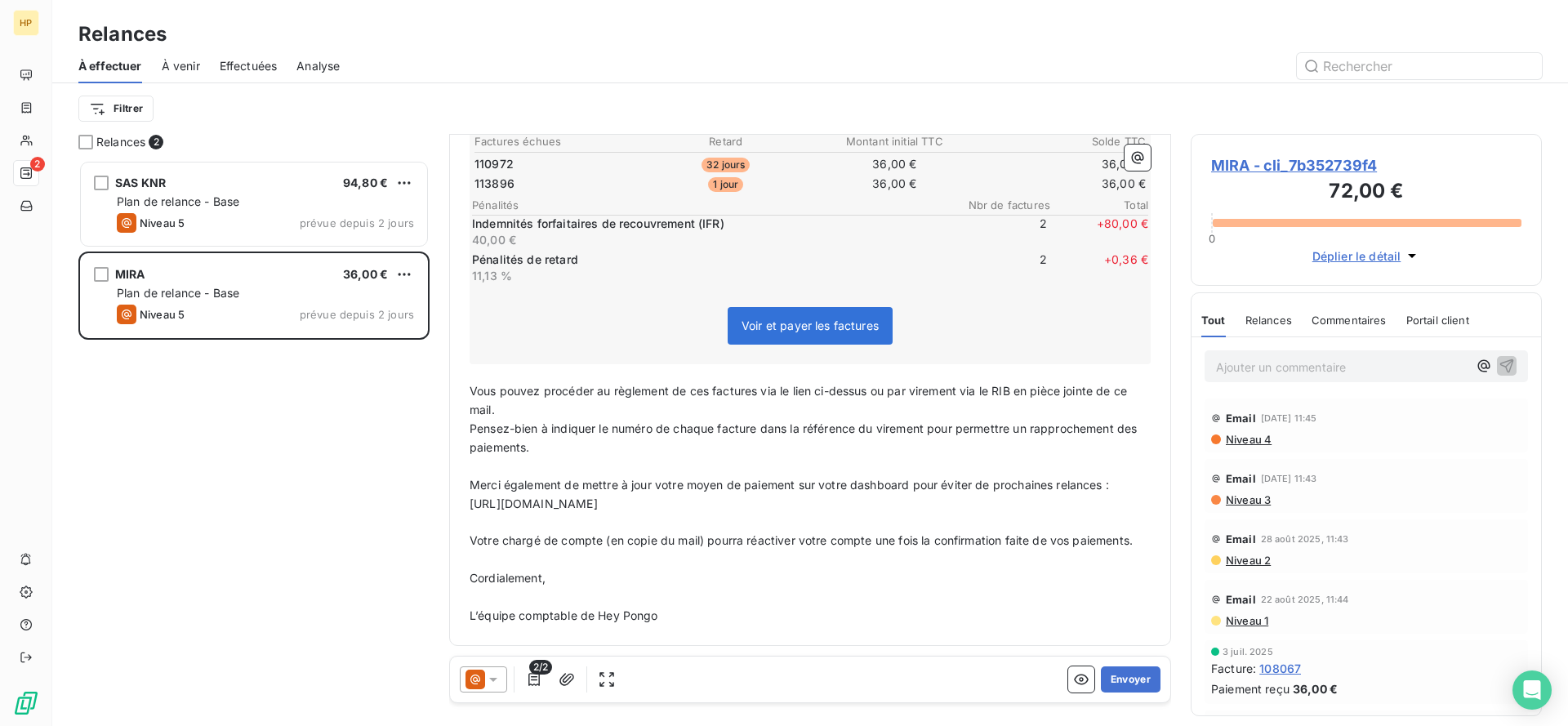
click at [1250, 367] on p "Ajouter un commentaire ﻿" at bounding box center [1341, 367] width 251 height 20
